Goal: Task Accomplishment & Management: Manage account settings

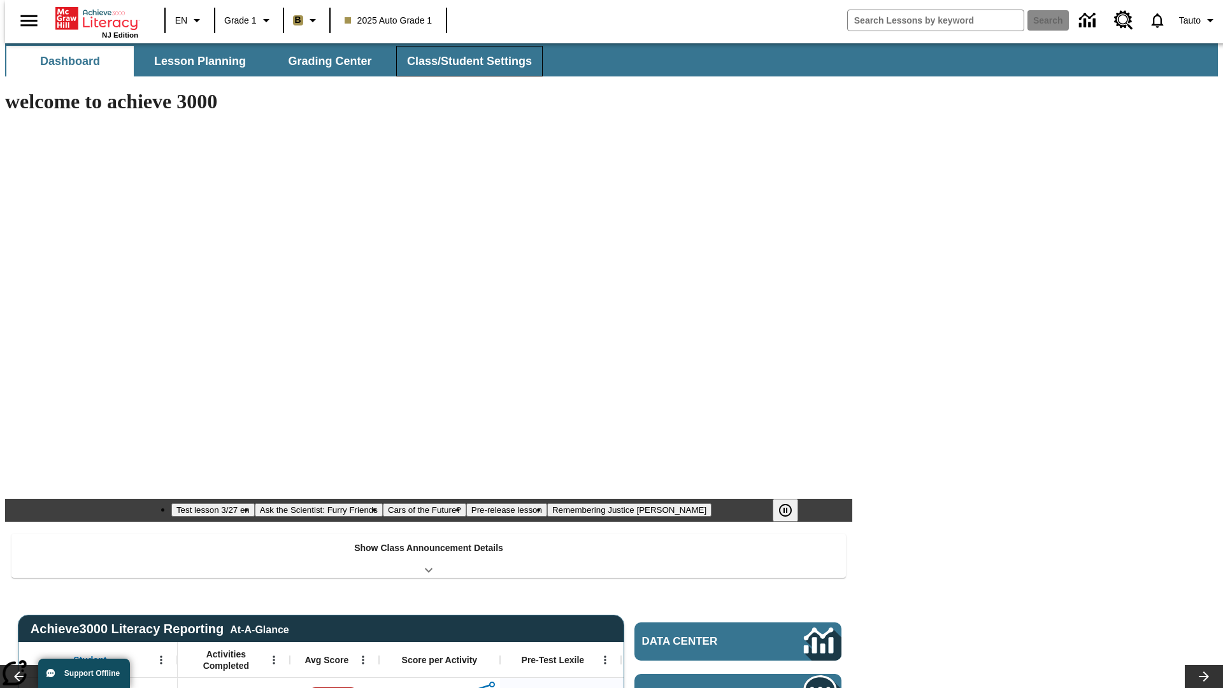
click at [462, 61] on button "Class/Student Settings" at bounding box center [469, 61] width 146 height 31
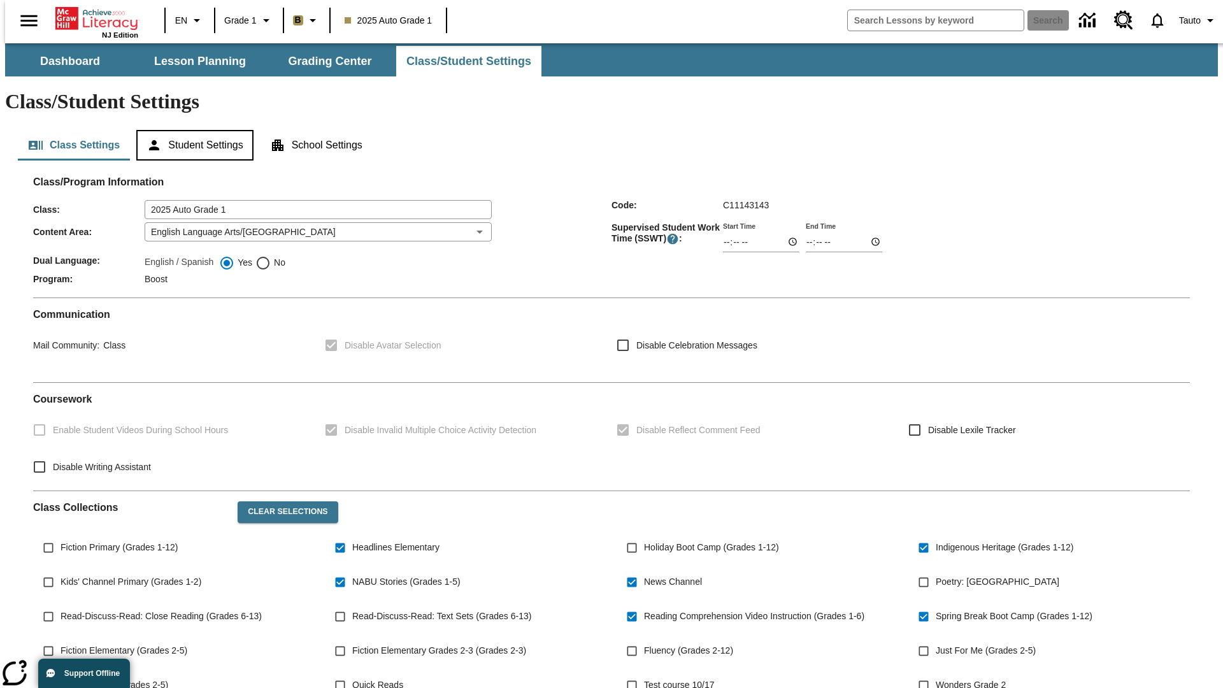
click at [192, 130] on button "Student Settings" at bounding box center [194, 145] width 117 height 31
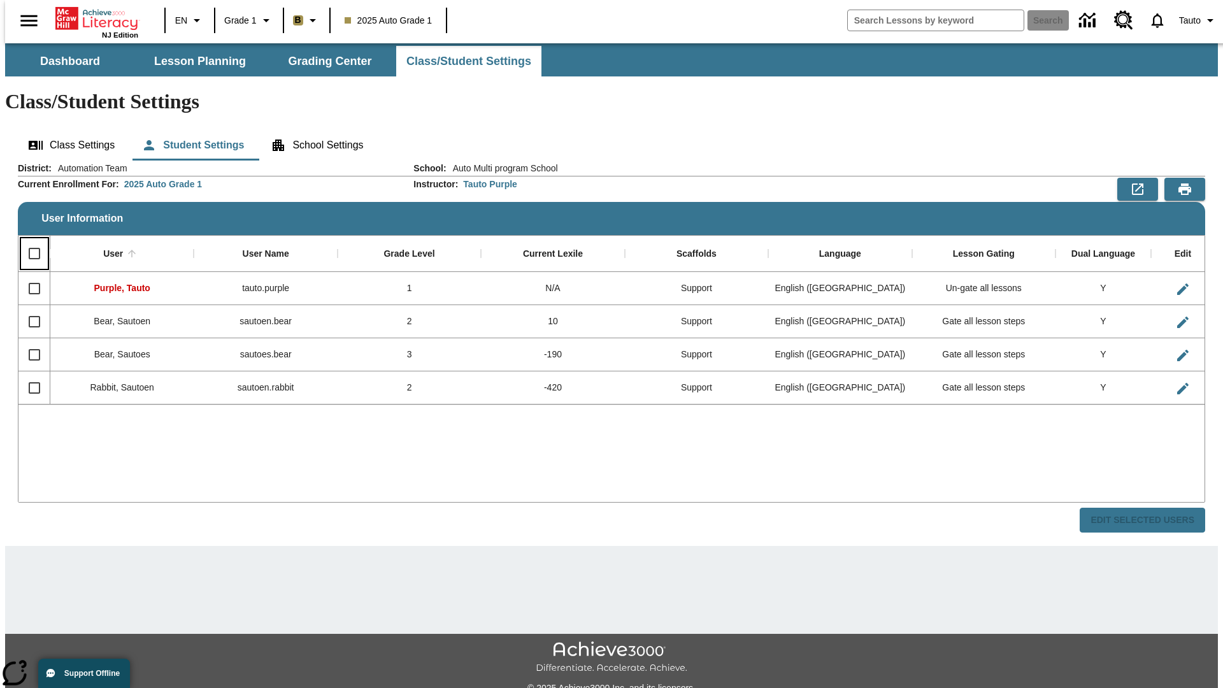
click at [29, 240] on input "Select all rows" at bounding box center [34, 253] width 27 height 27
checkbox input "true"
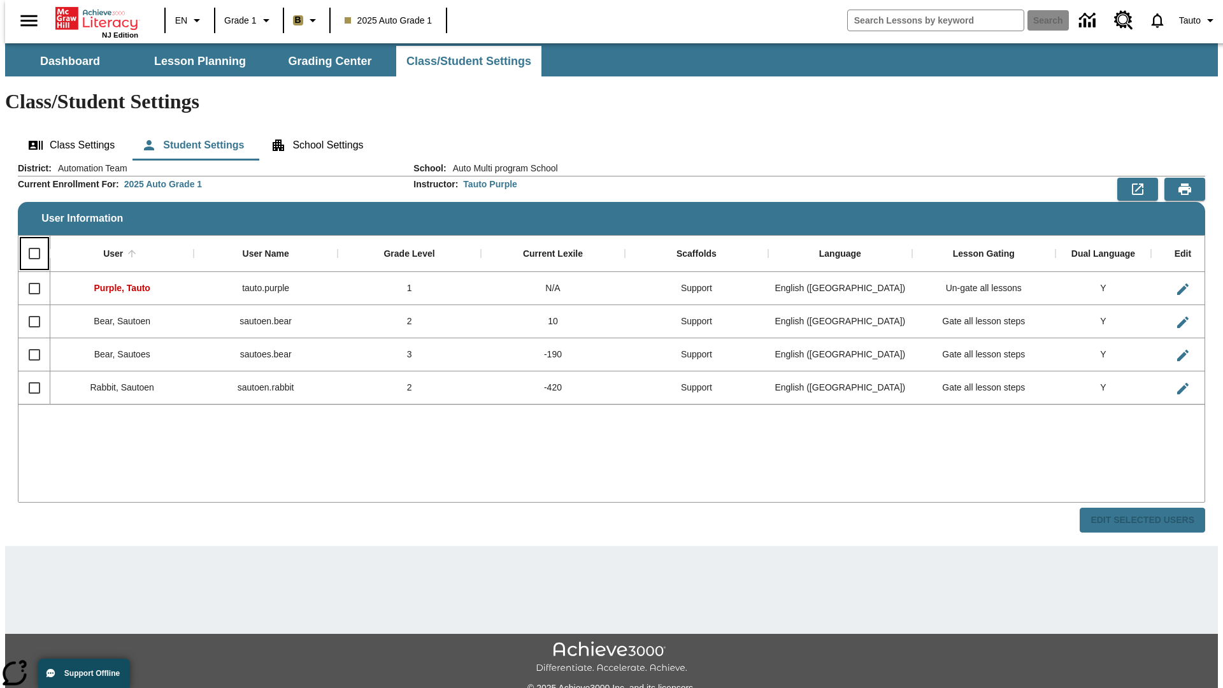
checkbox input "true"
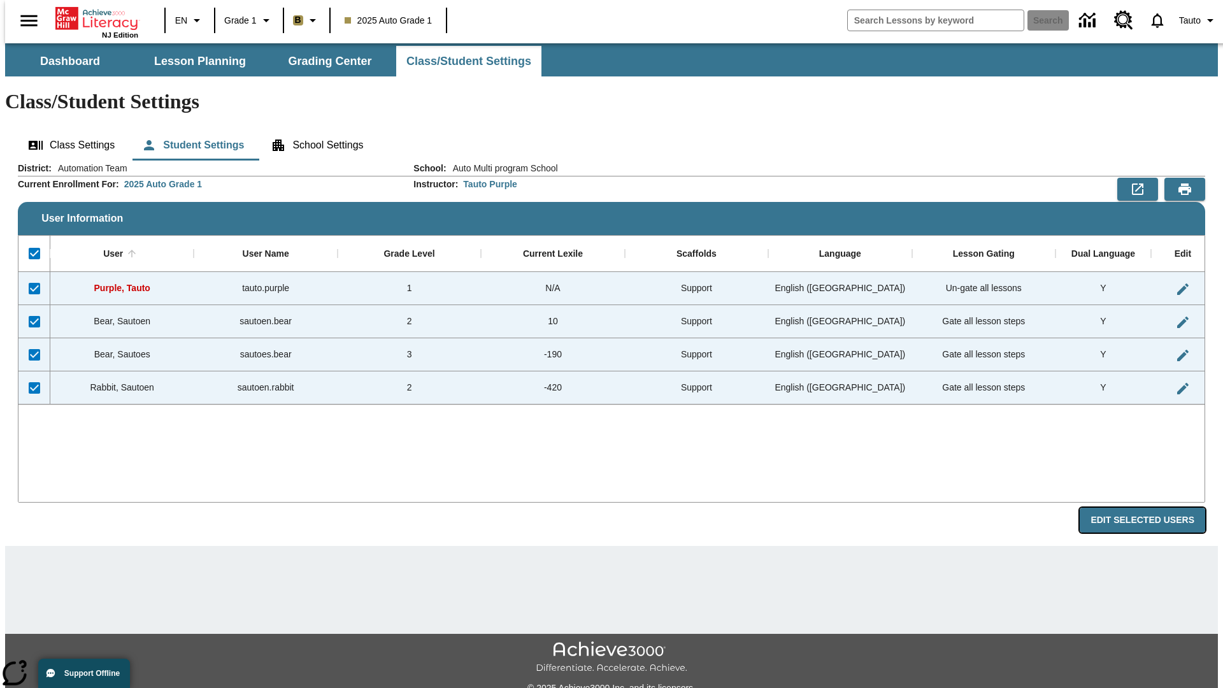
click at [1152, 508] on button "Edit Selected Users" at bounding box center [1142, 520] width 125 height 25
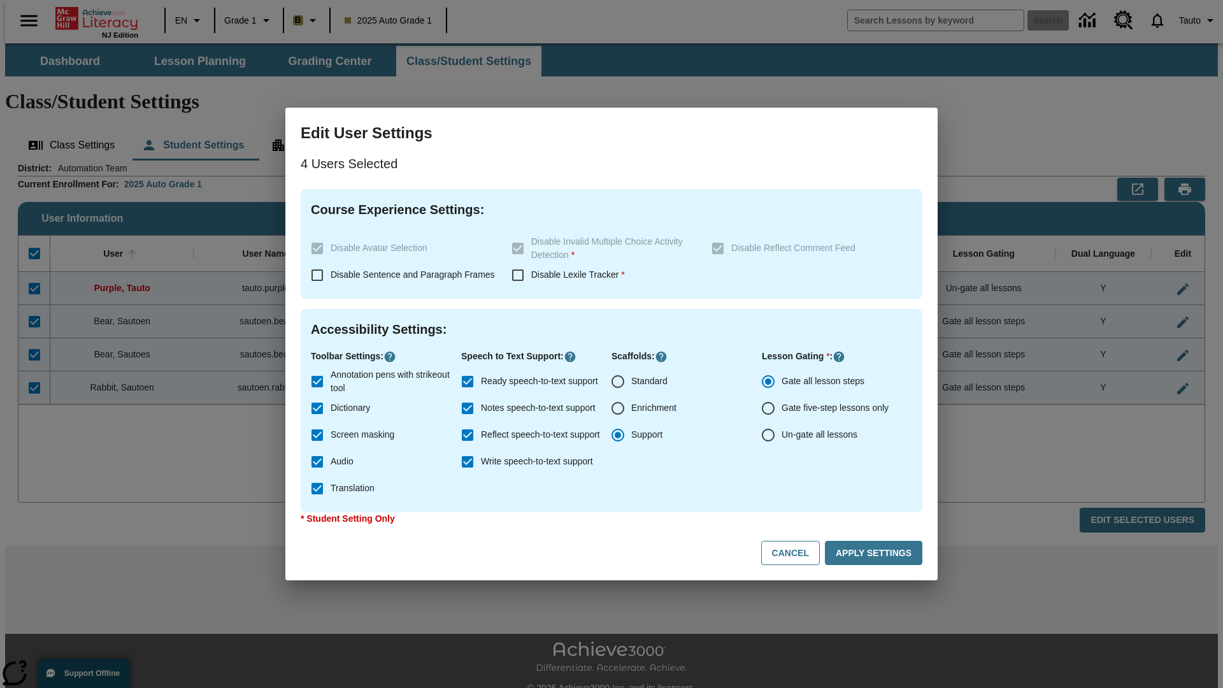
click at [618, 408] on input "Enrichment" at bounding box center [617, 408] width 27 height 27
click at [796, 553] on button "Cancel" at bounding box center [790, 553] width 59 height 25
radio input "false"
radio input "true"
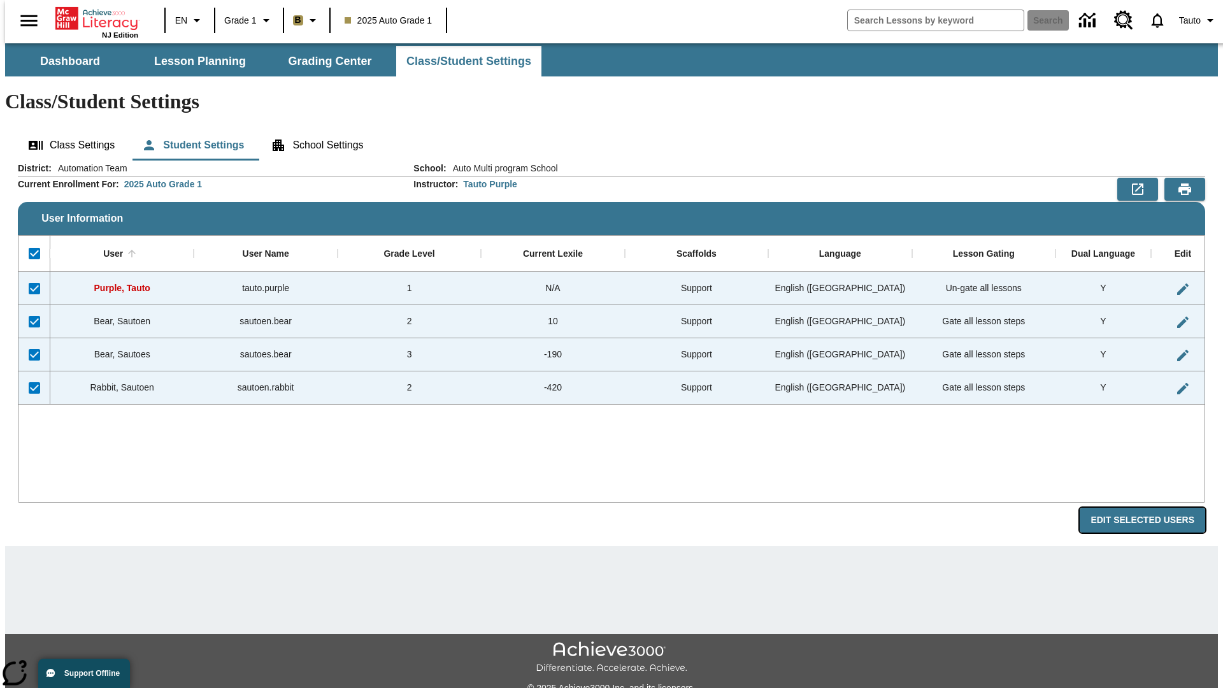
click at [1152, 508] on button "Edit Selected Users" at bounding box center [1142, 520] width 125 height 25
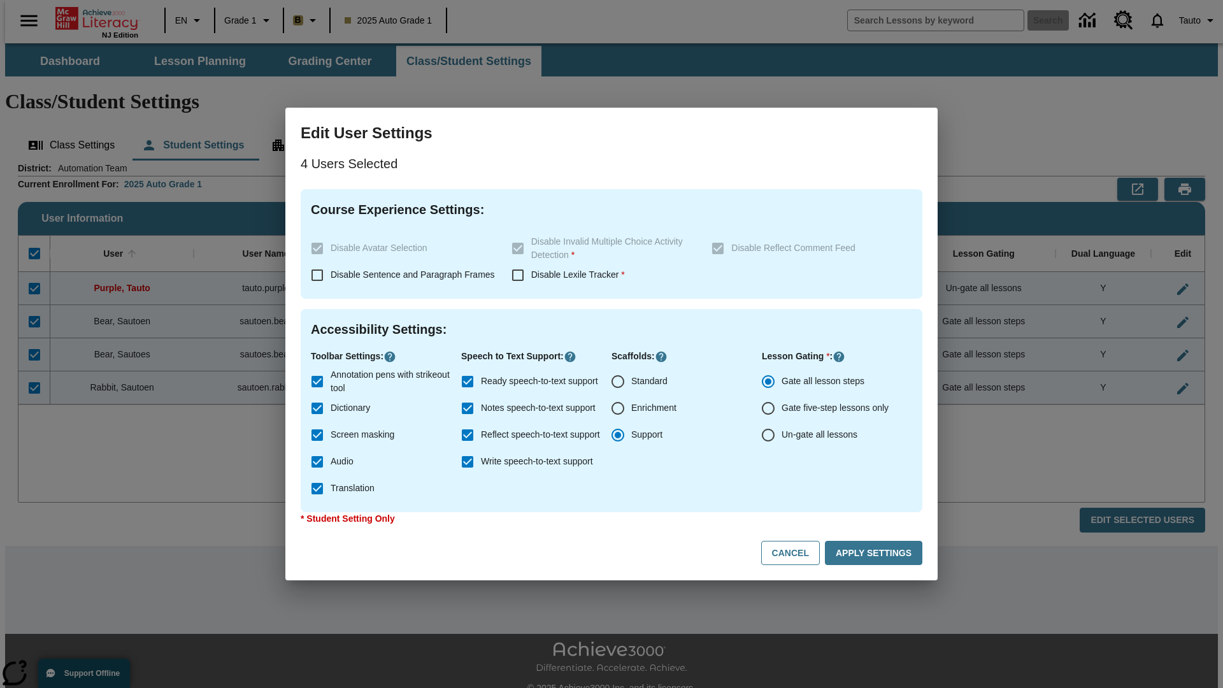
click at [618, 408] on input "Enrichment" at bounding box center [617, 408] width 27 height 27
radio input "true"
click at [876, 553] on button "Apply Settings" at bounding box center [873, 553] width 97 height 25
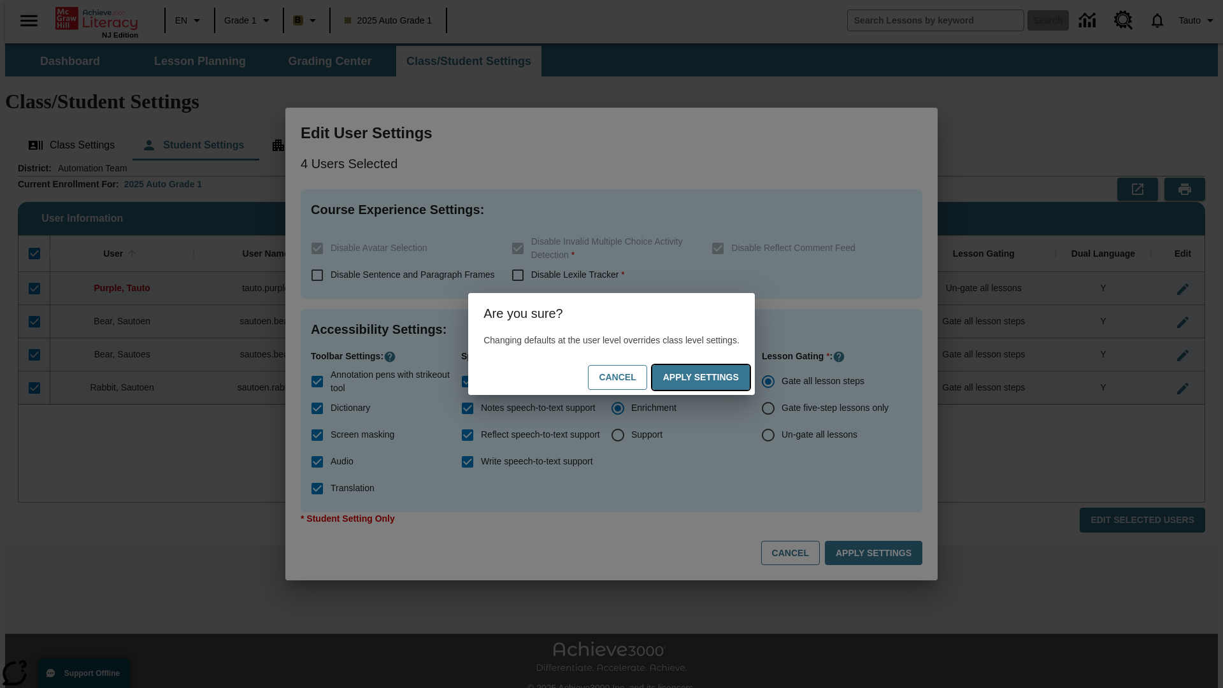
click at [713, 377] on button "Apply Settings" at bounding box center [700, 377] width 97 height 25
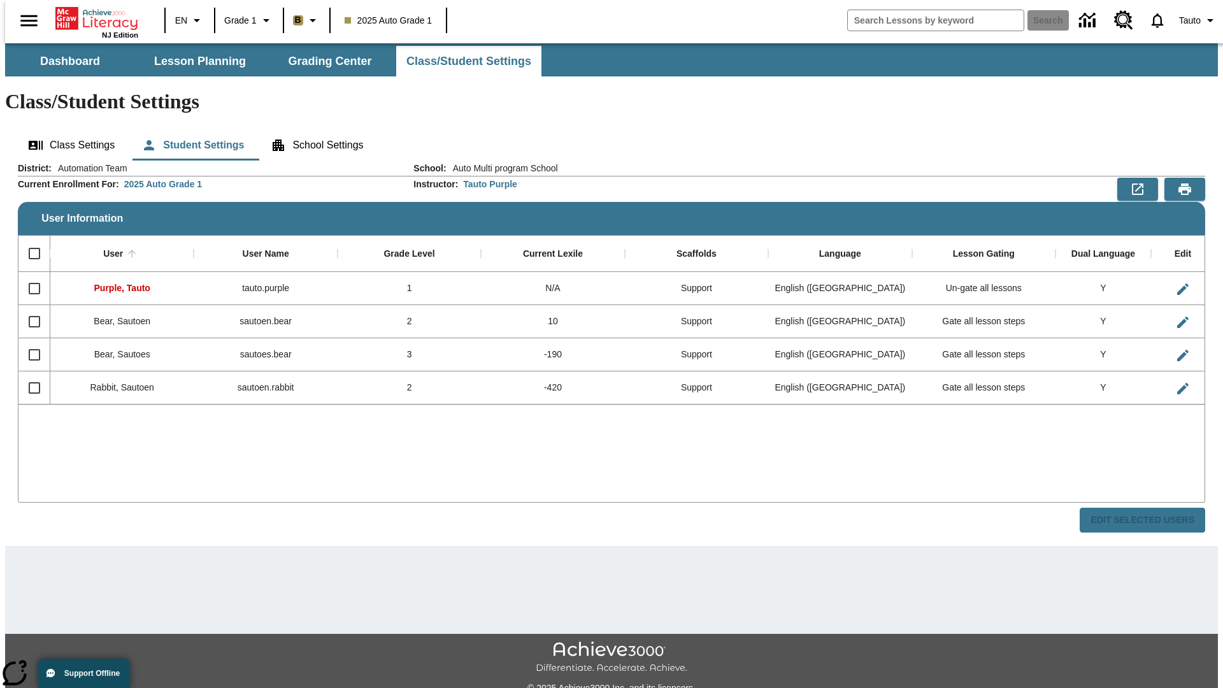
checkbox input "false"
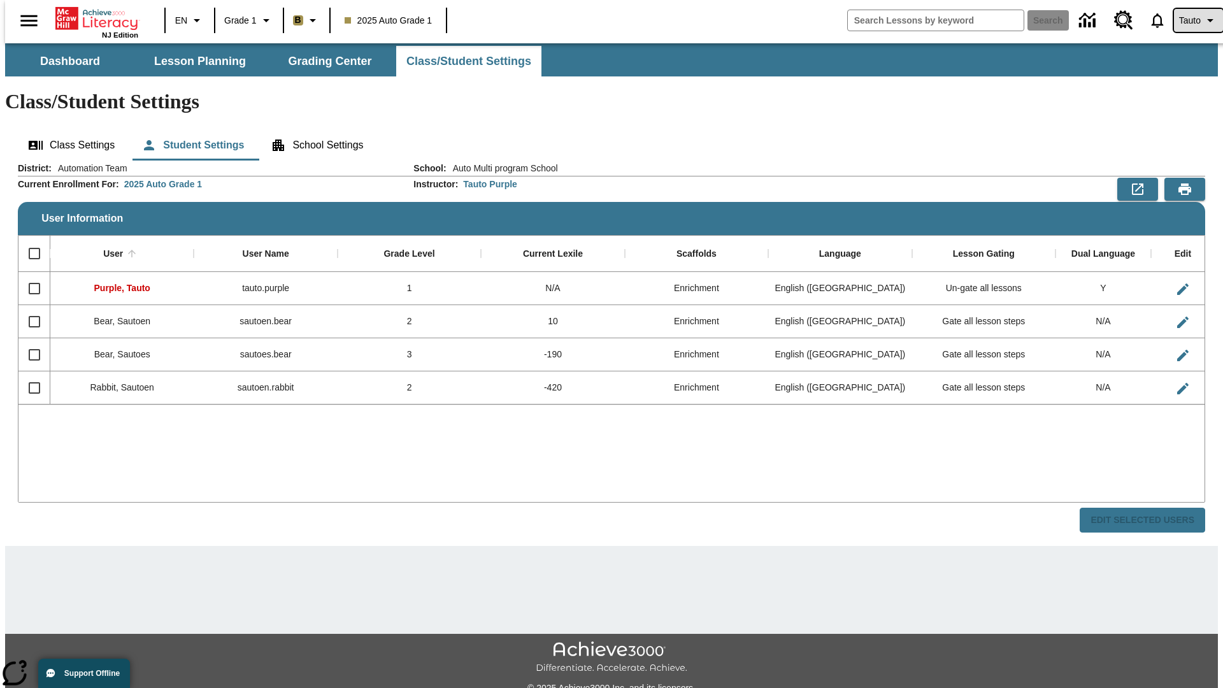
click at [1192, 20] on span "Tauto" at bounding box center [1190, 20] width 22 height 13
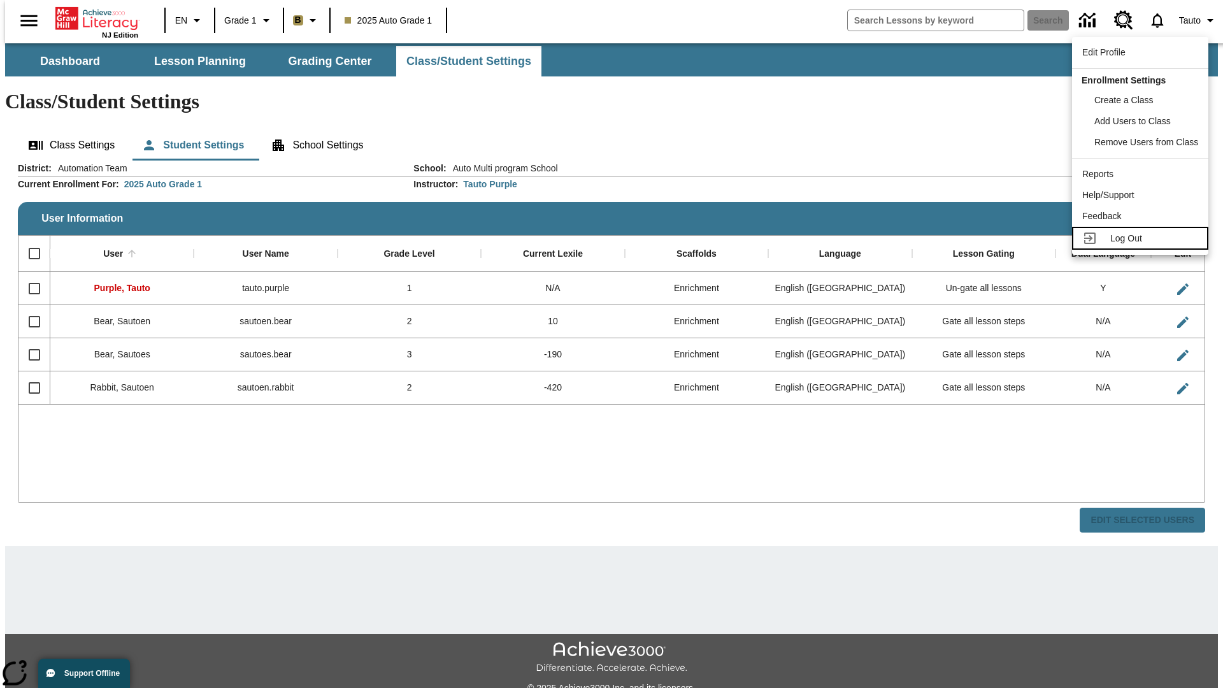
click at [1142, 238] on span "Log Out" at bounding box center [1126, 238] width 32 height 10
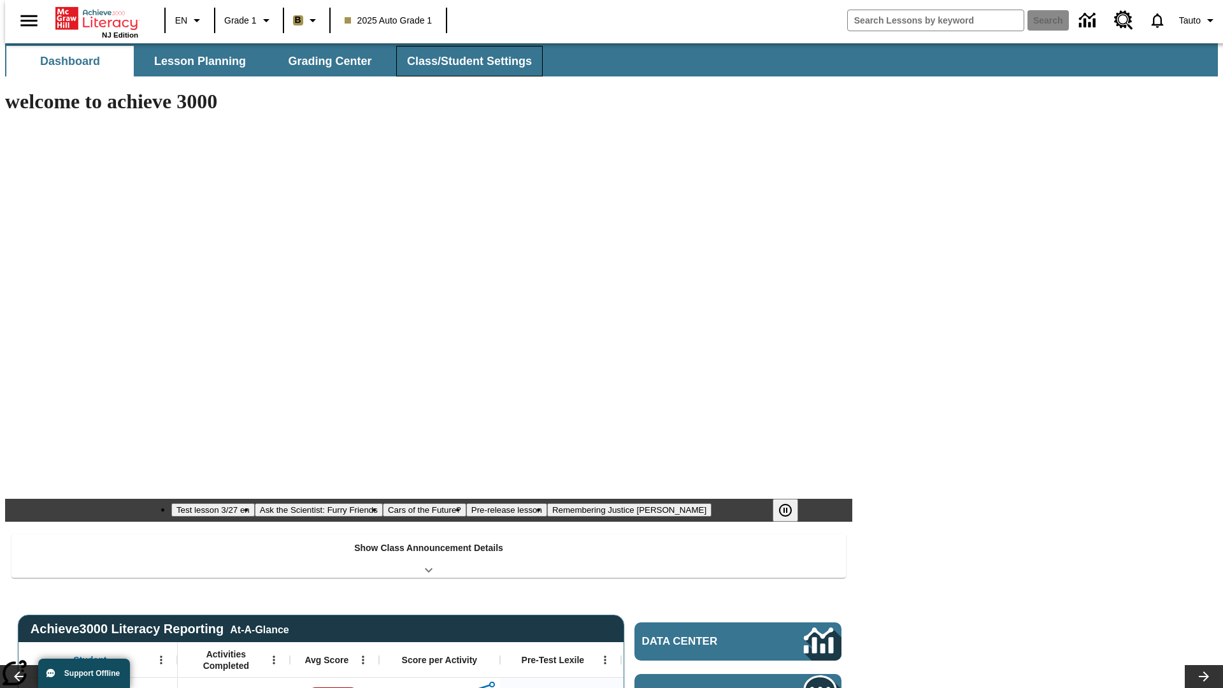
click at [462, 61] on button "Class/Student Settings" at bounding box center [469, 61] width 146 height 31
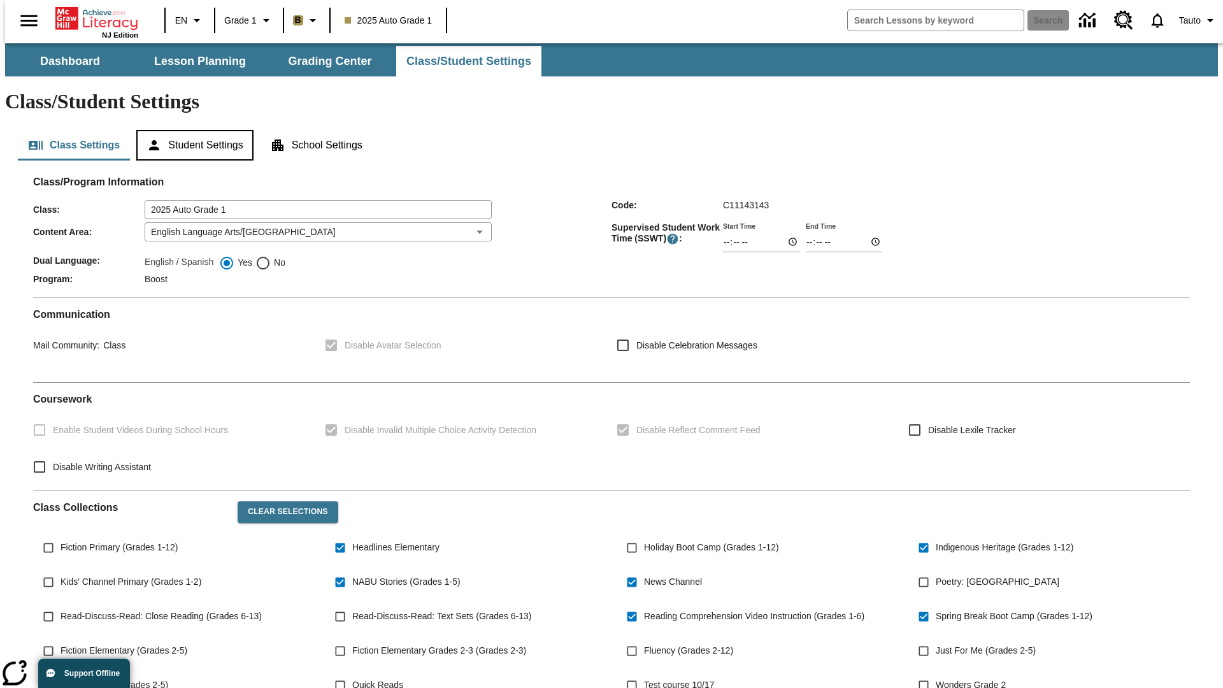
click at [192, 130] on button "Student Settings" at bounding box center [194, 145] width 117 height 31
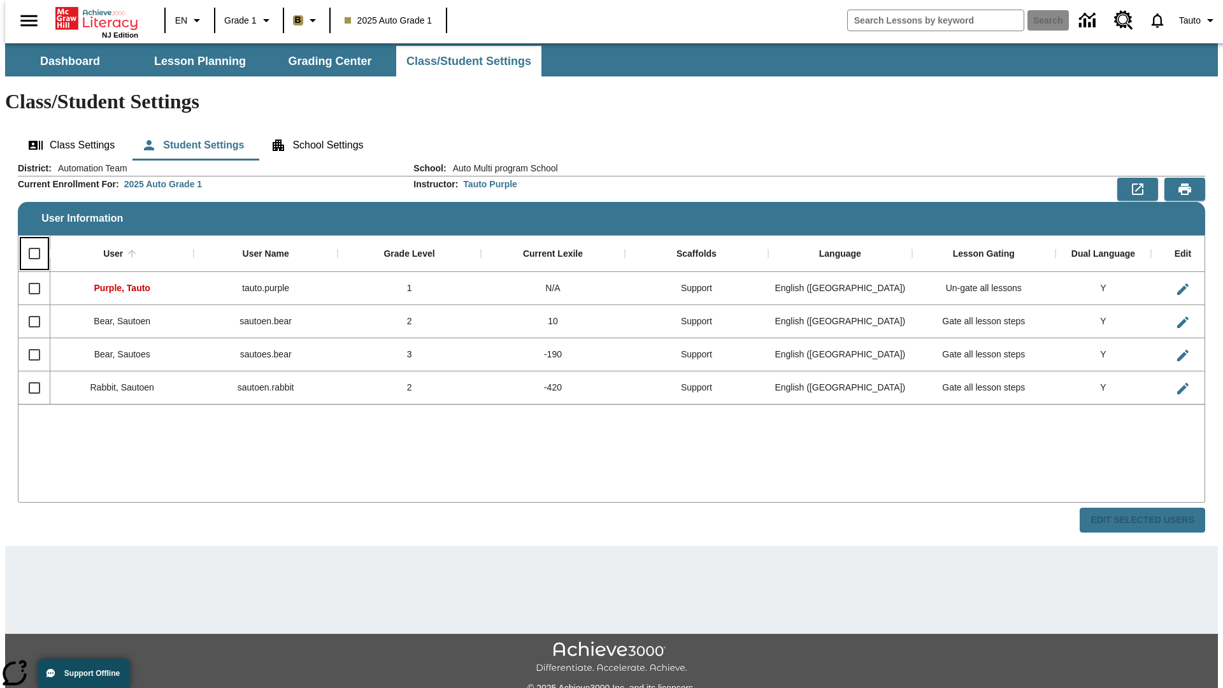
click at [29, 240] on input "Select all rows" at bounding box center [34, 253] width 27 height 27
checkbox input "true"
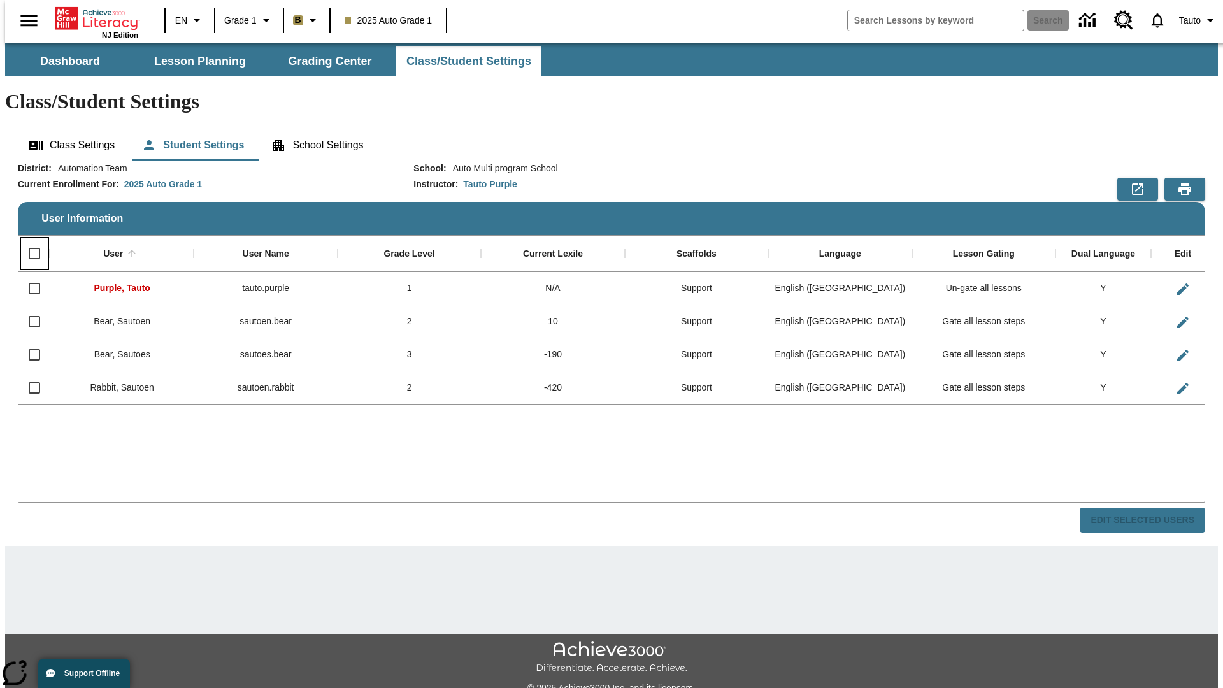
checkbox input "true"
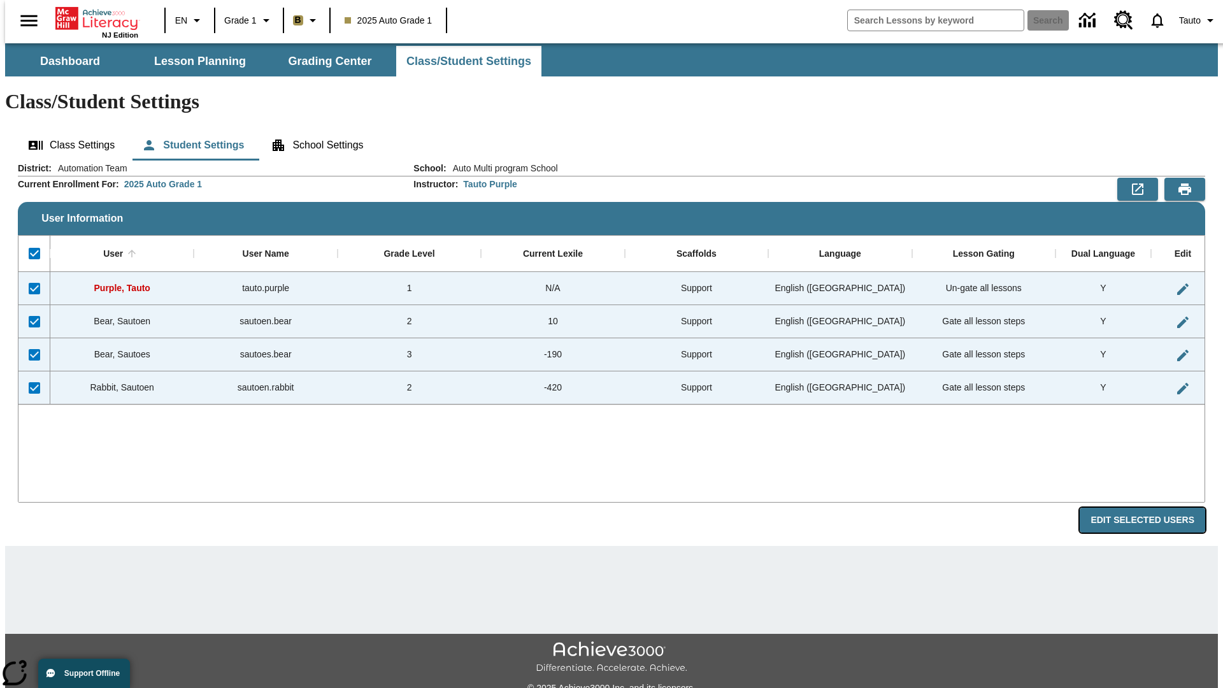
click at [1152, 508] on button "Edit Selected Users" at bounding box center [1142, 520] width 125 height 25
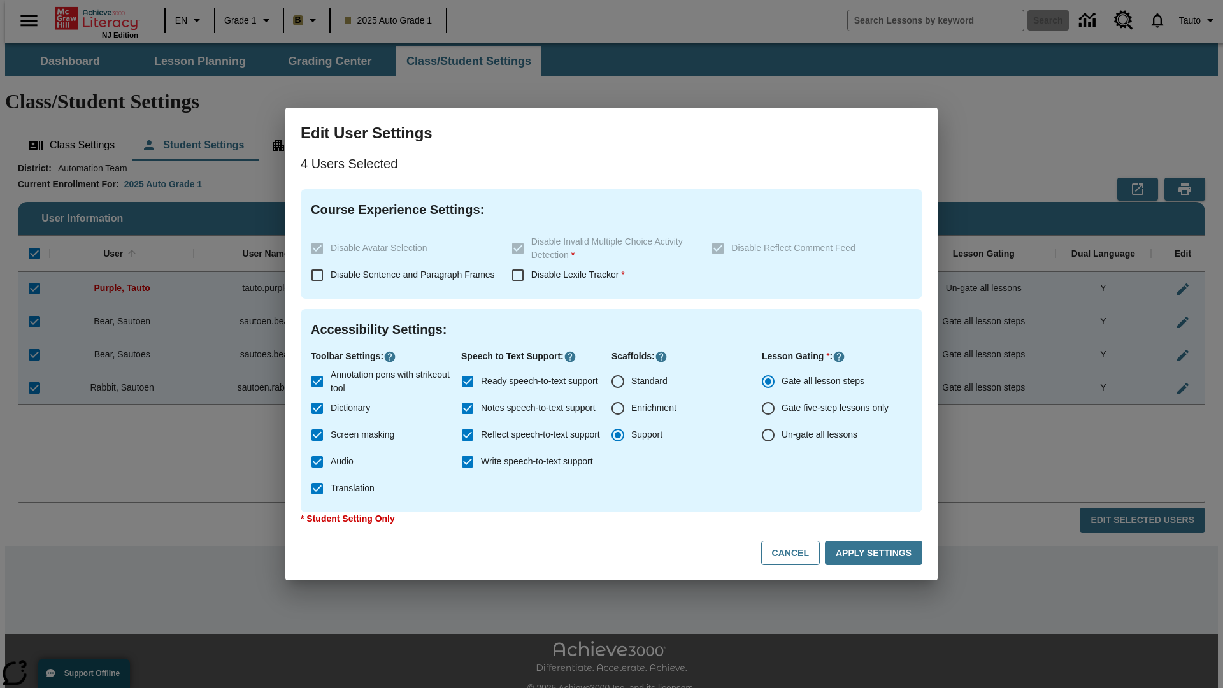
click at [618, 435] on input "Support" at bounding box center [617, 435] width 27 height 27
click at [876, 553] on button "Apply Settings" at bounding box center [873, 553] width 97 height 25
